Goal: Task Accomplishment & Management: Manage account settings

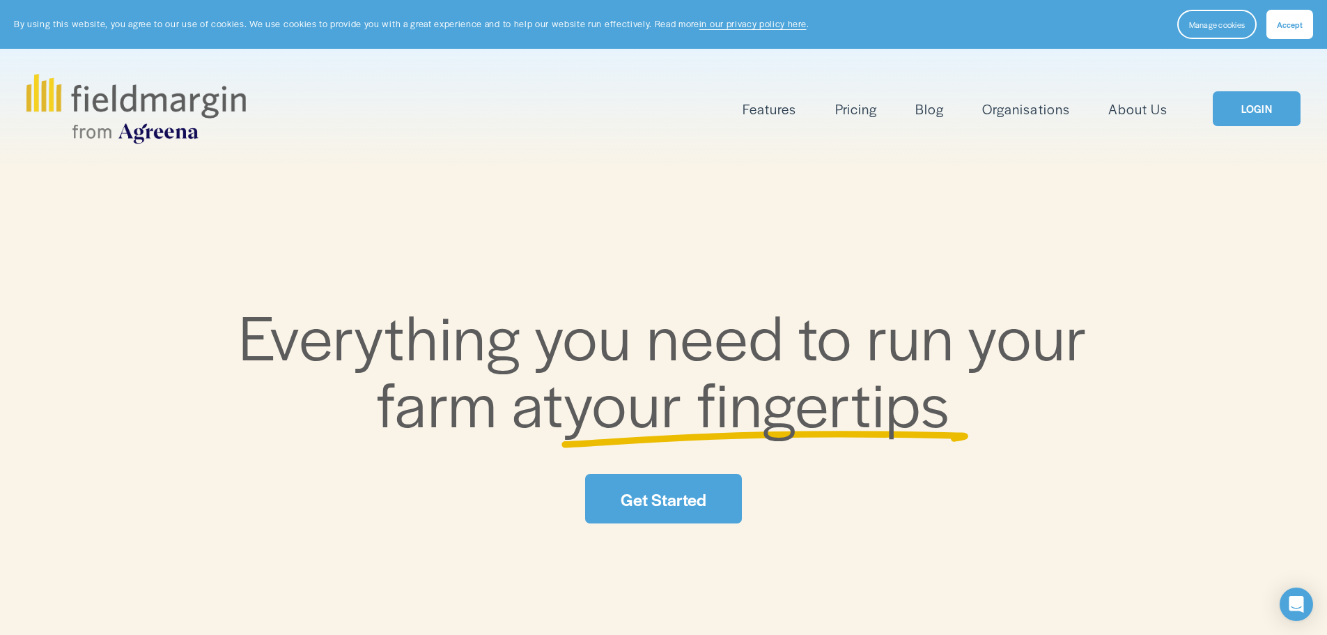
click at [1268, 107] on link "LOGIN" at bounding box center [1257, 109] width 88 height 36
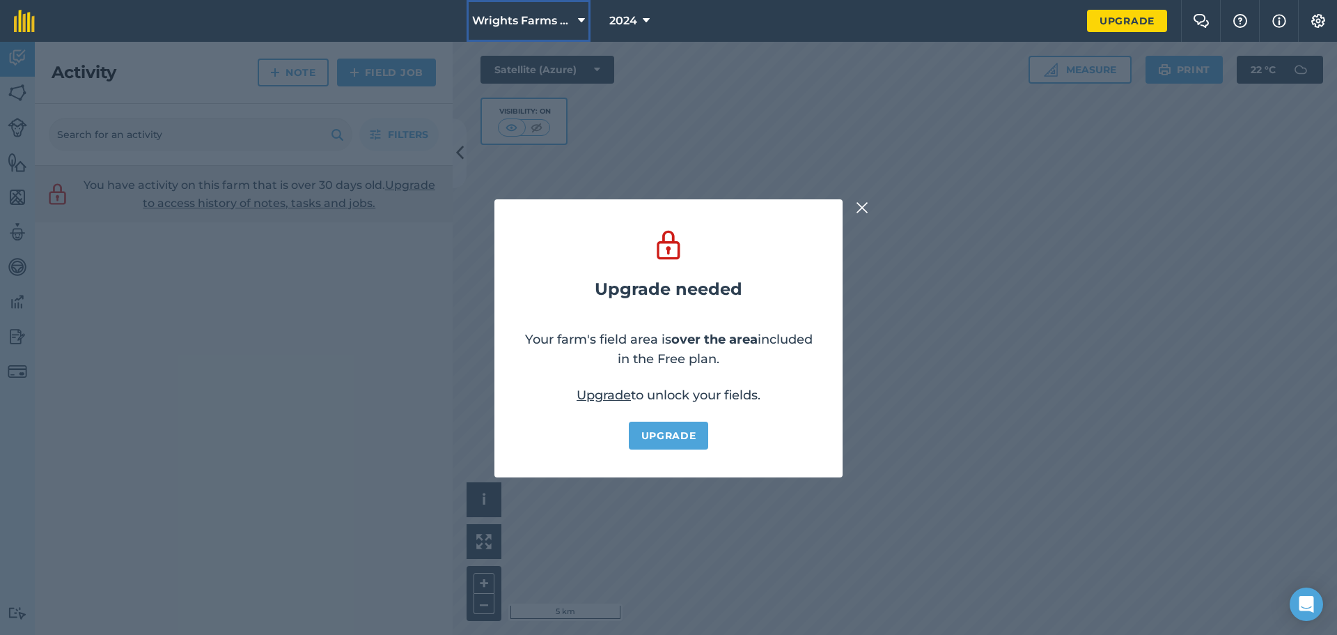
click at [580, 19] on icon at bounding box center [581, 21] width 7 height 17
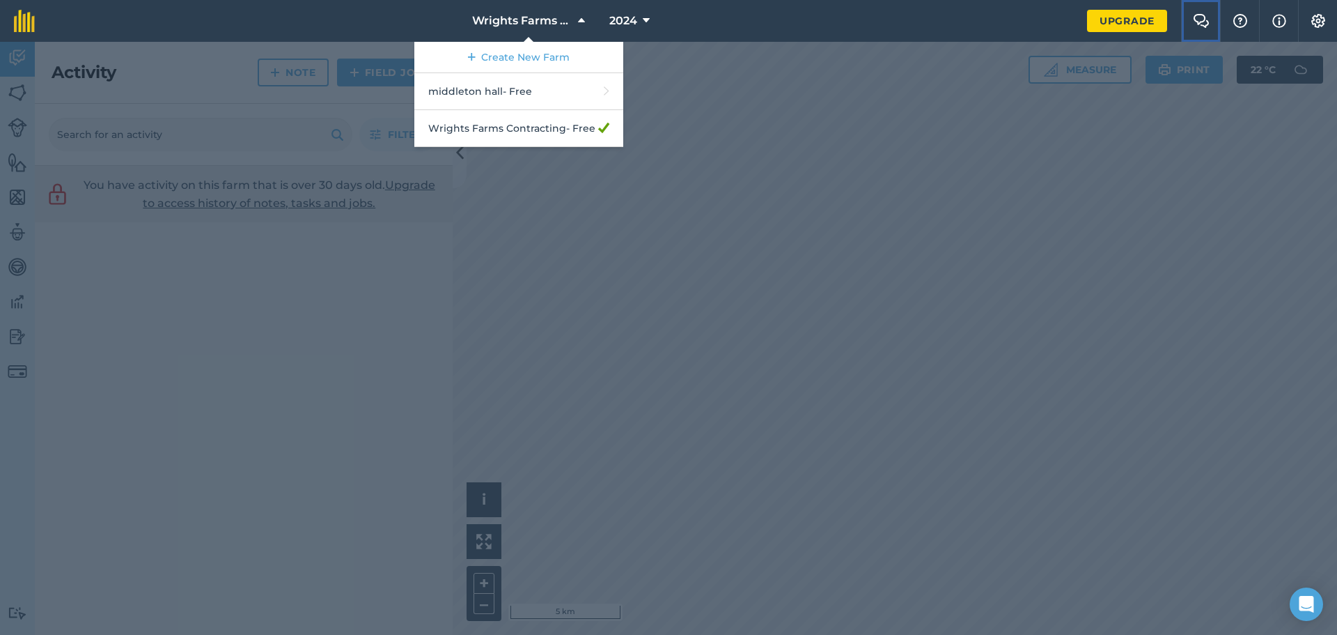
click at [1200, 24] on img at bounding box center [1201, 21] width 17 height 14
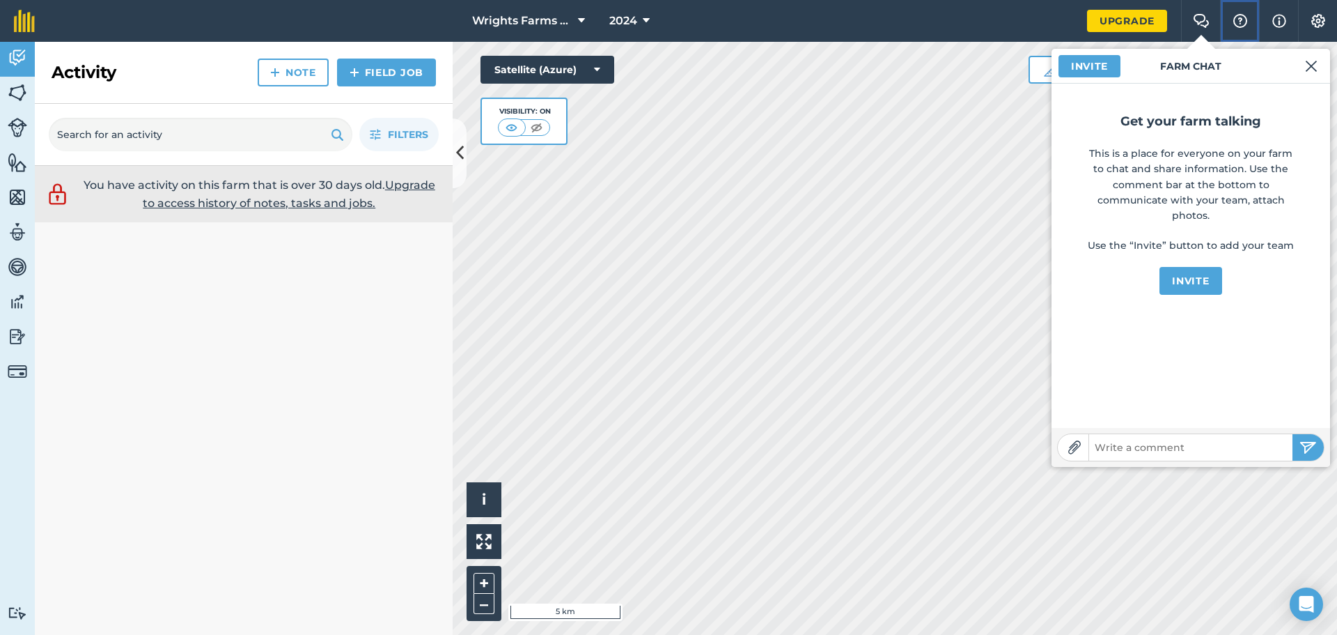
click at [1241, 20] on img at bounding box center [1240, 21] width 17 height 14
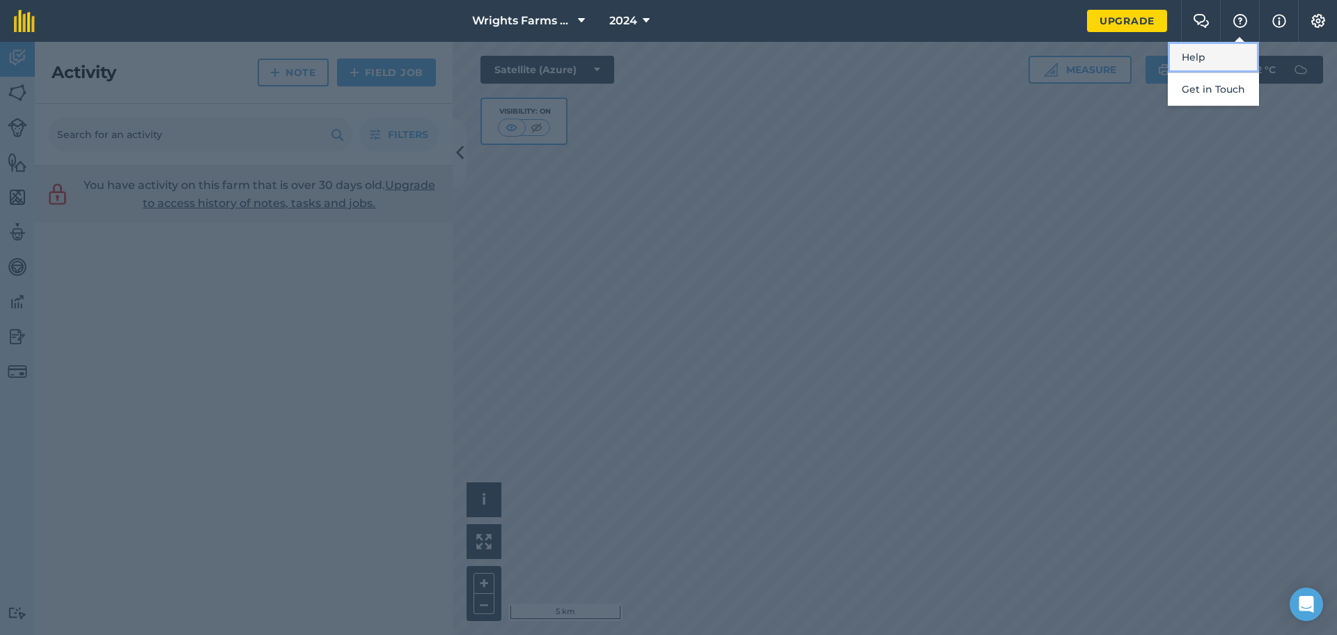
click at [1192, 61] on link "Help" at bounding box center [1213, 57] width 91 height 31
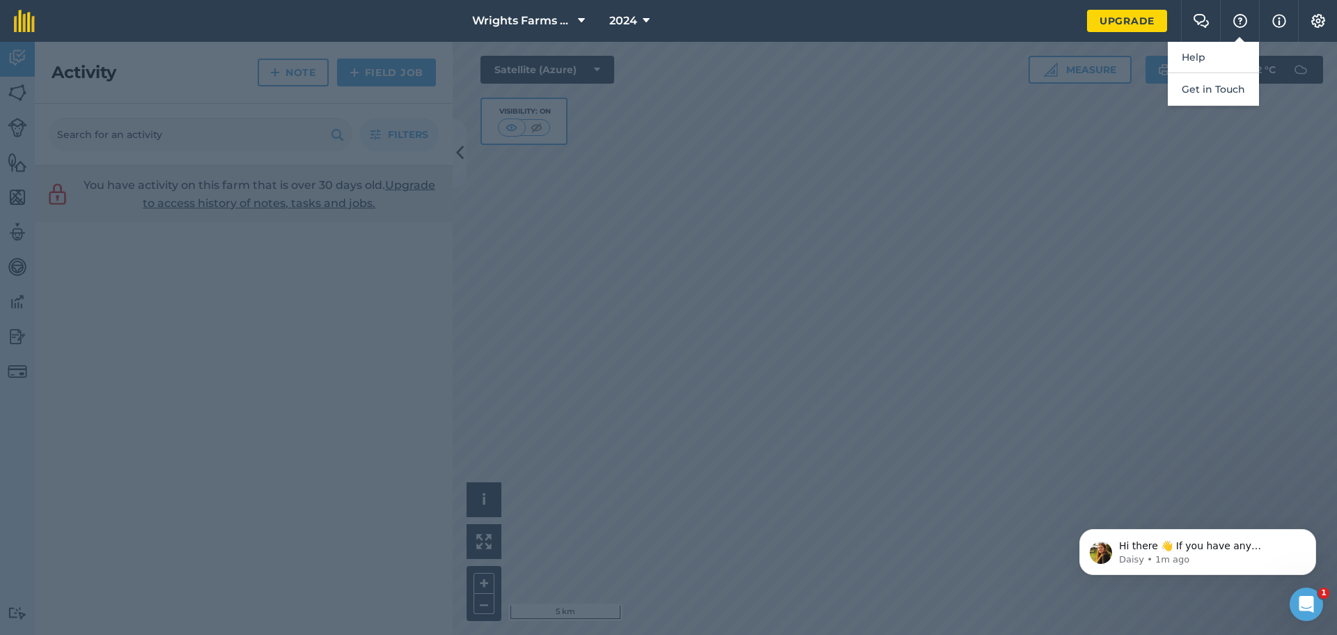
drag, startPoint x: 63, startPoint y: 68, endPoint x: 111, endPoint y: 70, distance: 48.8
click at [64, 68] on div at bounding box center [668, 338] width 1337 height 593
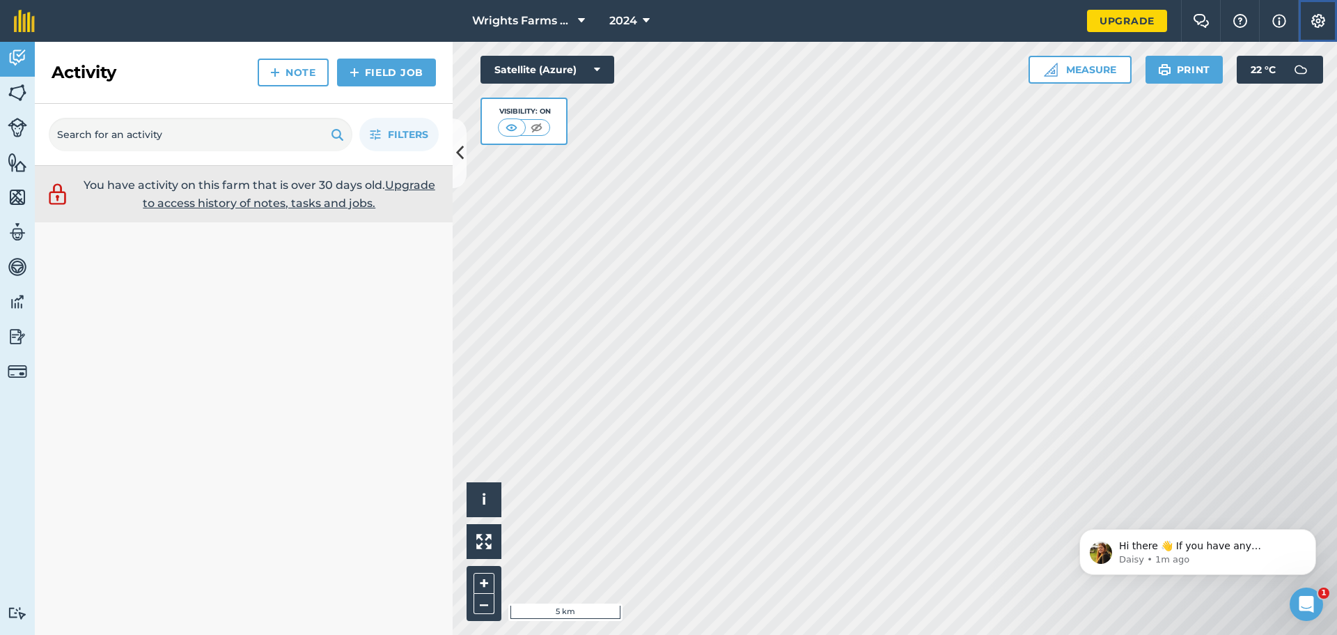
click at [1317, 19] on img at bounding box center [1318, 21] width 17 height 14
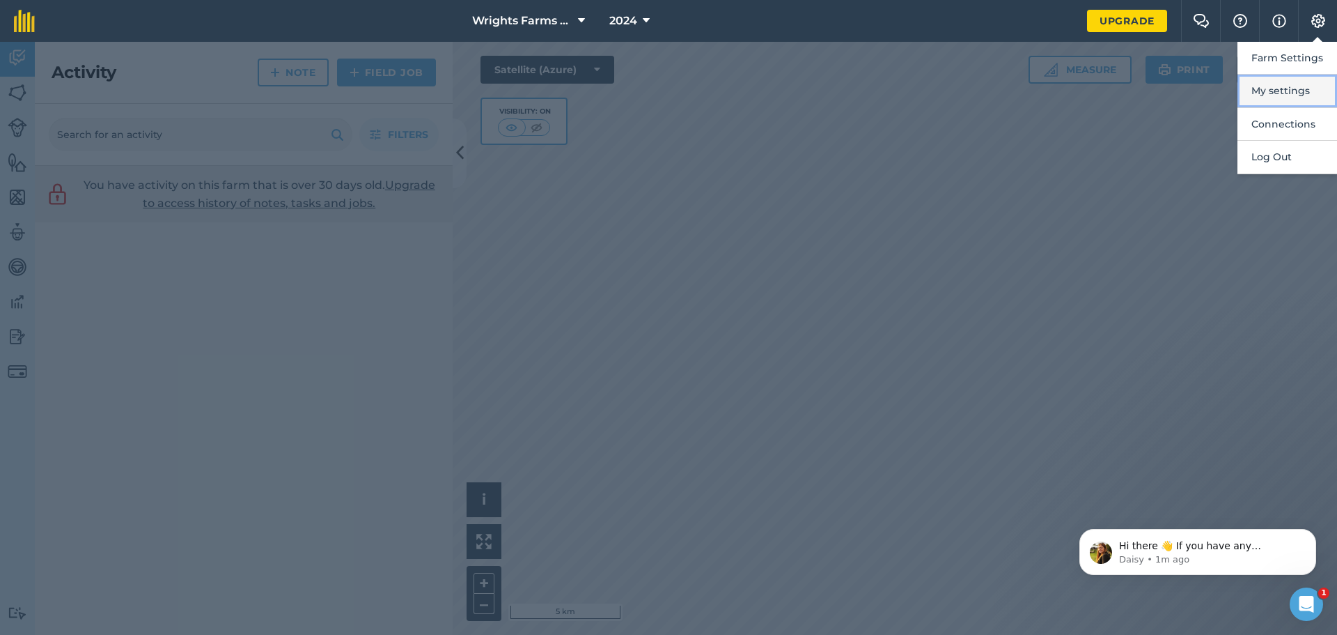
click at [1286, 92] on button "My settings" at bounding box center [1288, 91] width 100 height 33
